Goal: Information Seeking & Learning: Learn about a topic

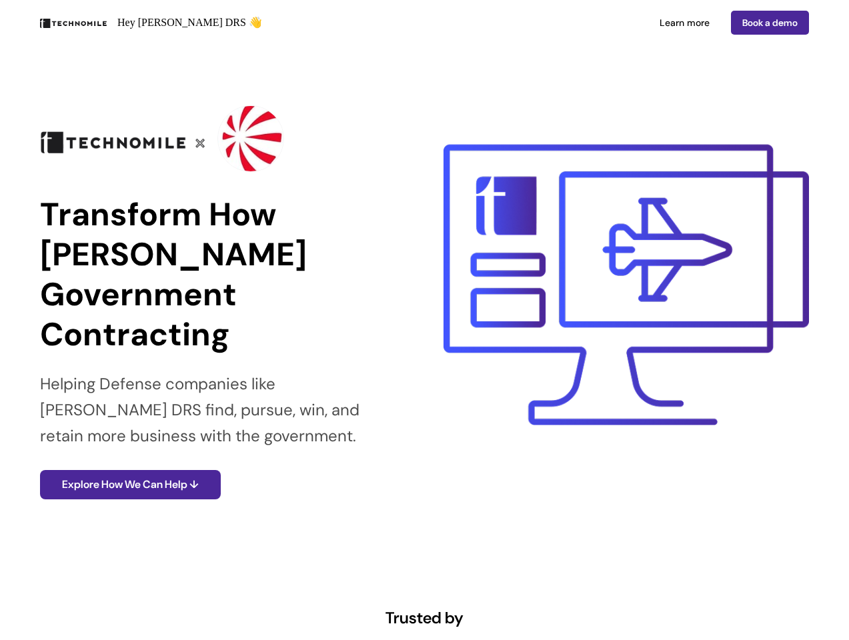
click at [424, 23] on div "Hey [PERSON_NAME] DRS 👋 Learn more Book a demo" at bounding box center [424, 22] width 849 height 45
click at [229, 23] on p "Hey [PERSON_NAME] DRS 👋" at bounding box center [189, 23] width 145 height 16
click at [620, 23] on div "Learn more Book a demo" at bounding box center [620, 23] width 380 height 24
click at [424, 299] on div "Transform How [PERSON_NAME] Government Contracting Helping Defense companies li…" at bounding box center [424, 299] width 849 height 508
click at [223, 299] on p "Transform How [PERSON_NAME] Government Contracting" at bounding box center [223, 275] width 366 height 160
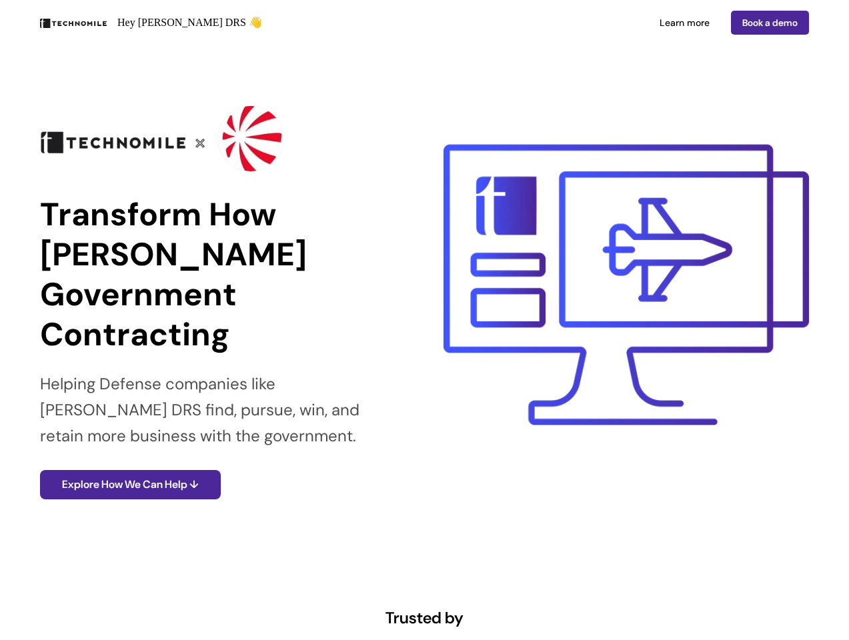
click at [223, 139] on img at bounding box center [250, 138] width 67 height 67
click at [133, 485] on button "Explore How We Can Help ↓" at bounding box center [130, 484] width 181 height 29
click at [626, 299] on img at bounding box center [627, 285] width 366 height 300
